Goal: Task Accomplishment & Management: Use online tool/utility

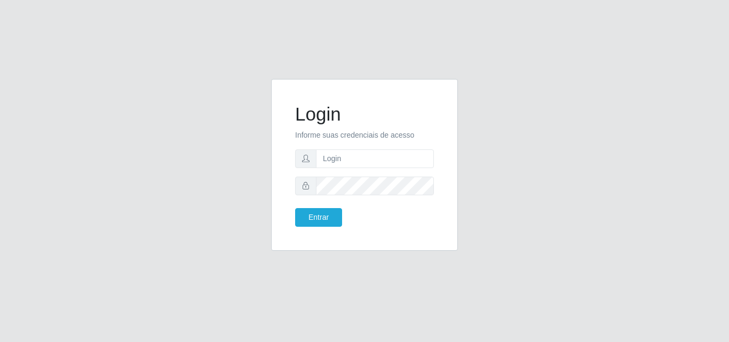
click at [356, 164] on input "text" at bounding box center [375, 158] width 118 height 19
click at [372, 165] on input "iris@saullus" at bounding box center [375, 158] width 118 height 19
type input "i"
type input "ana@saullus"
click at [324, 220] on button "Entrar" at bounding box center [318, 217] width 47 height 19
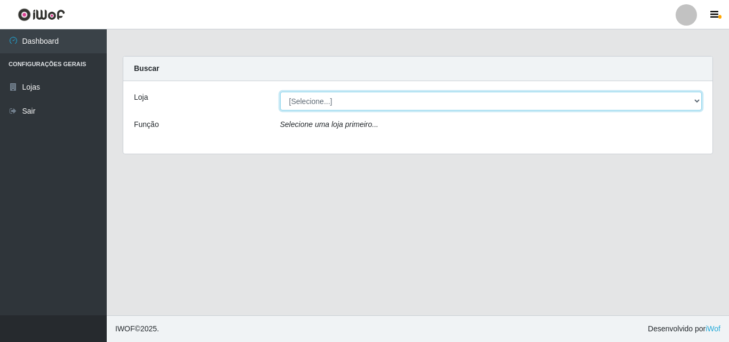
click at [692, 96] on select "[Selecione...] Saullus Supermercados" at bounding box center [491, 101] width 422 height 19
select select "423"
click at [280, 92] on select "[Selecione...] Saullus Supermercados" at bounding box center [491, 101] width 422 height 19
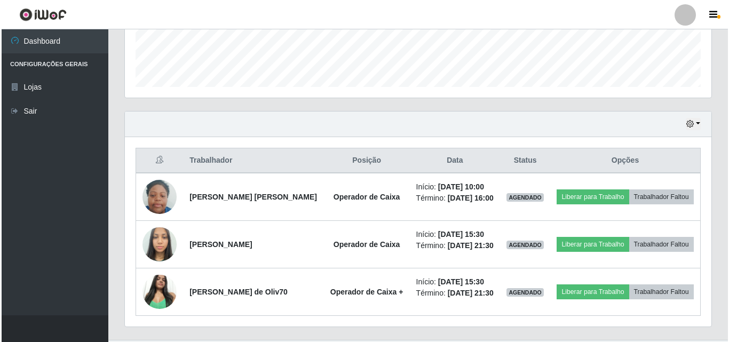
scroll to position [319, 0]
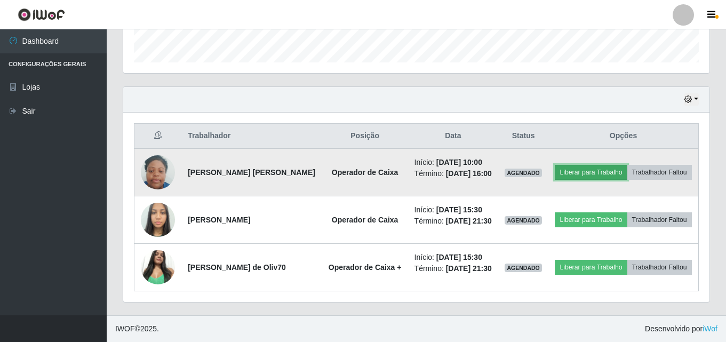
click at [583, 170] on button "Liberar para Trabalho" at bounding box center [591, 172] width 72 height 15
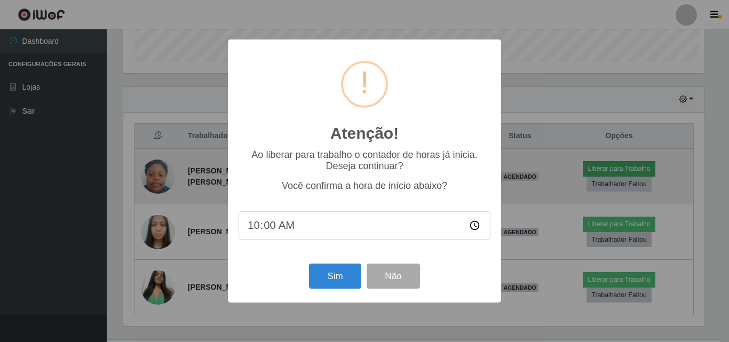
scroll to position [221, 581]
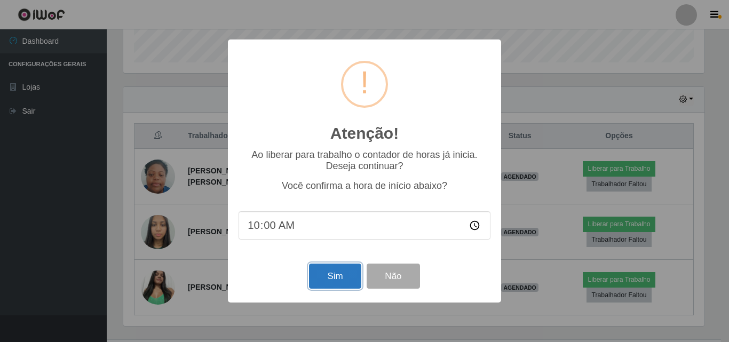
click at [324, 283] on button "Sim" at bounding box center [335, 276] width 52 height 25
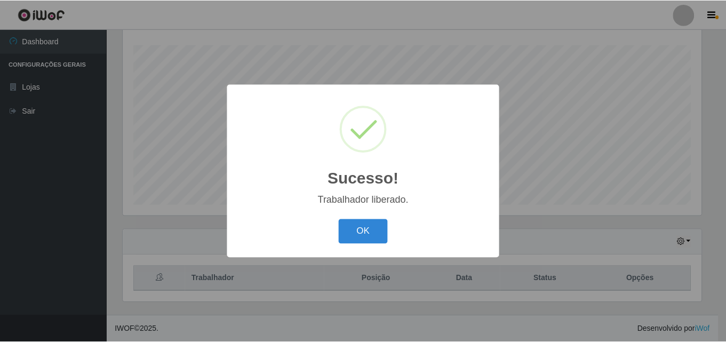
scroll to position [533436, 533076]
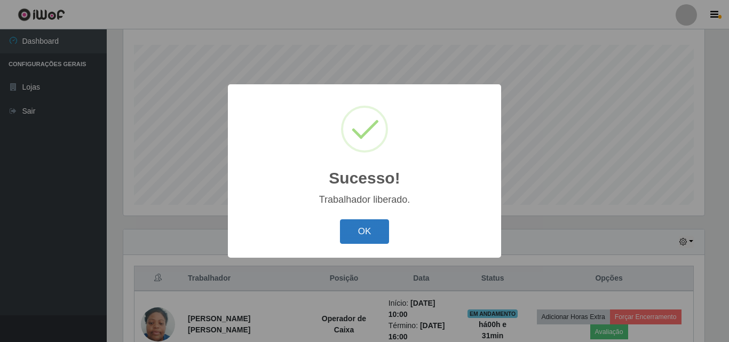
click at [376, 229] on button "OK" at bounding box center [365, 231] width 50 height 25
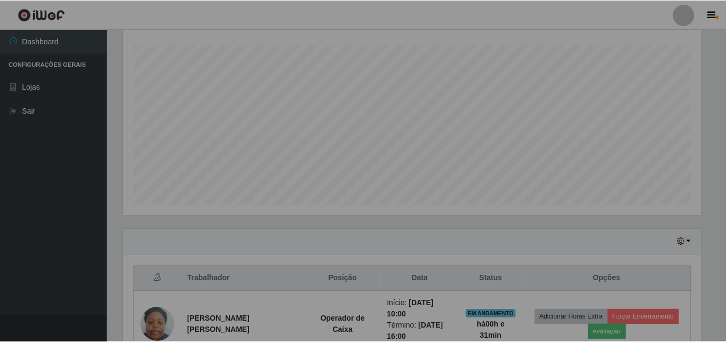
scroll to position [221, 586]
